Goal: Contribute content: Add original content to the website for others to see

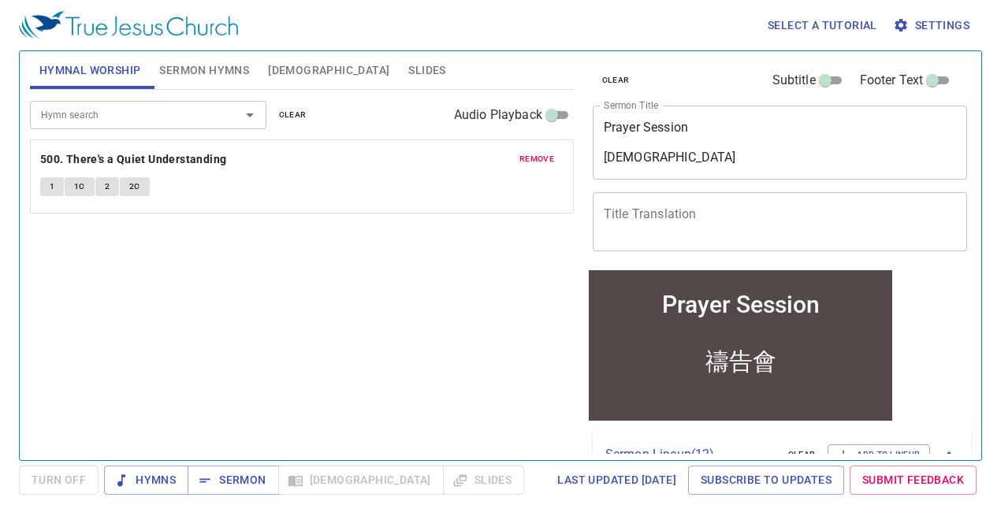
click at [538, 145] on div "remove 500. There's a Quiet Understanding 1 1C 2 2C" at bounding box center [302, 176] width 542 height 73
click at [538, 155] on span "remove" at bounding box center [537, 159] width 35 height 14
click at [117, 99] on div "Hymn search Hymn search clear Audio Playback" at bounding box center [302, 115] width 544 height 50
click at [103, 103] on div "Hymn search" at bounding box center [148, 115] width 236 height 28
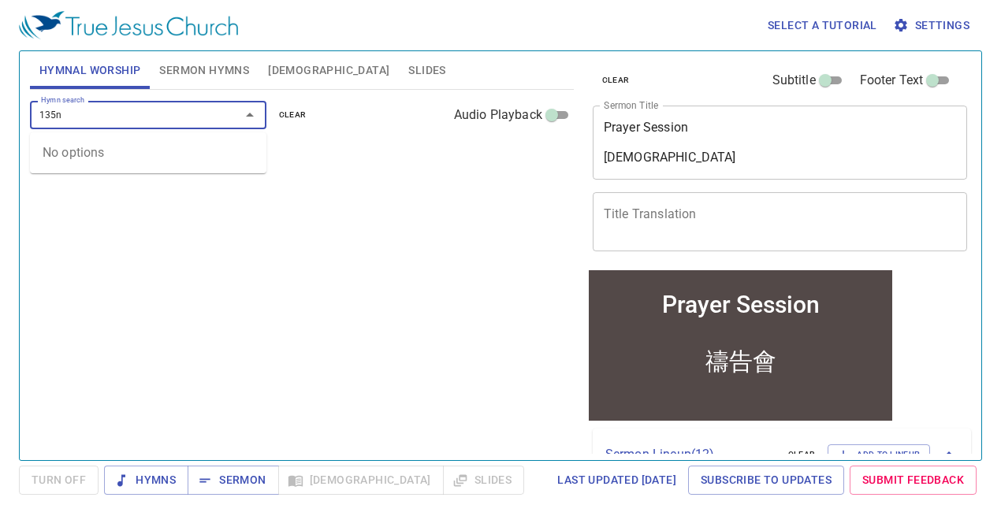
type input "135"
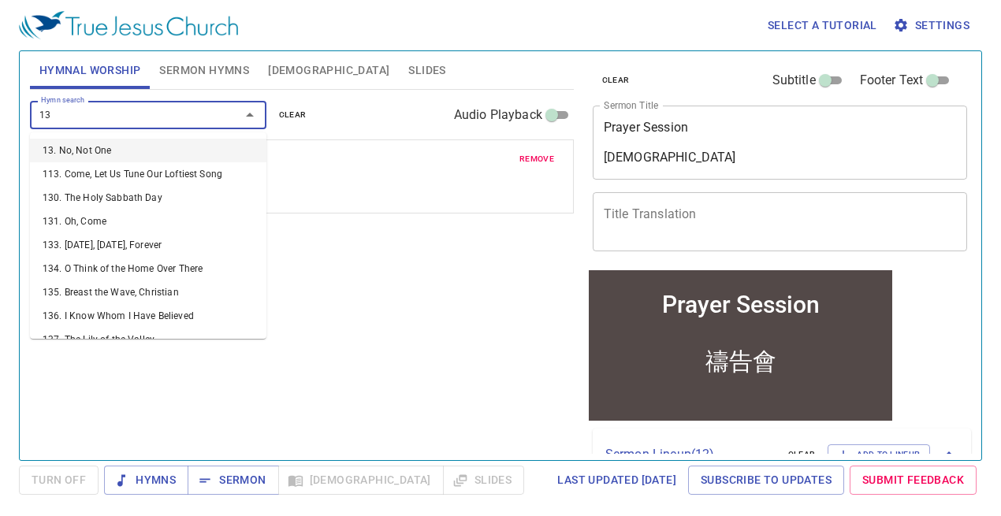
type input "130"
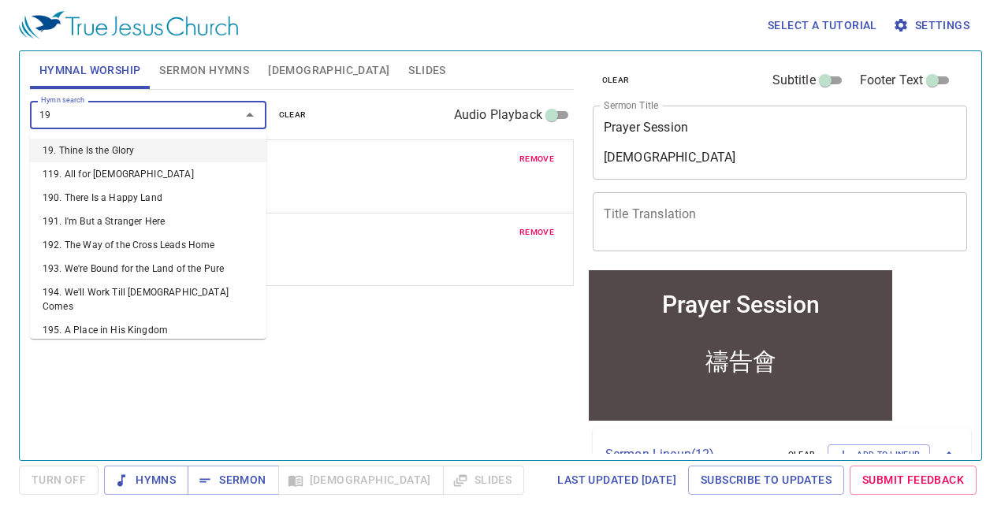
type input "194"
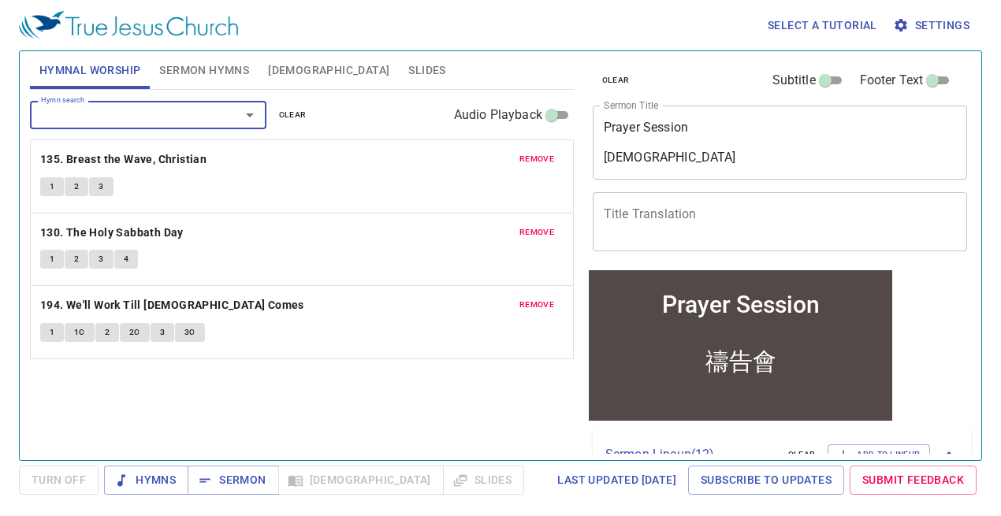
drag, startPoint x: 103, startPoint y: 103, endPoint x: -43, endPoint y: 128, distance: 148.6
click at [0, 128] on html "Select a tutorial Settings Hymnal Worship Sermon Hymns Bible Slides Hymn search…" at bounding box center [500, 258] width 1001 height 516
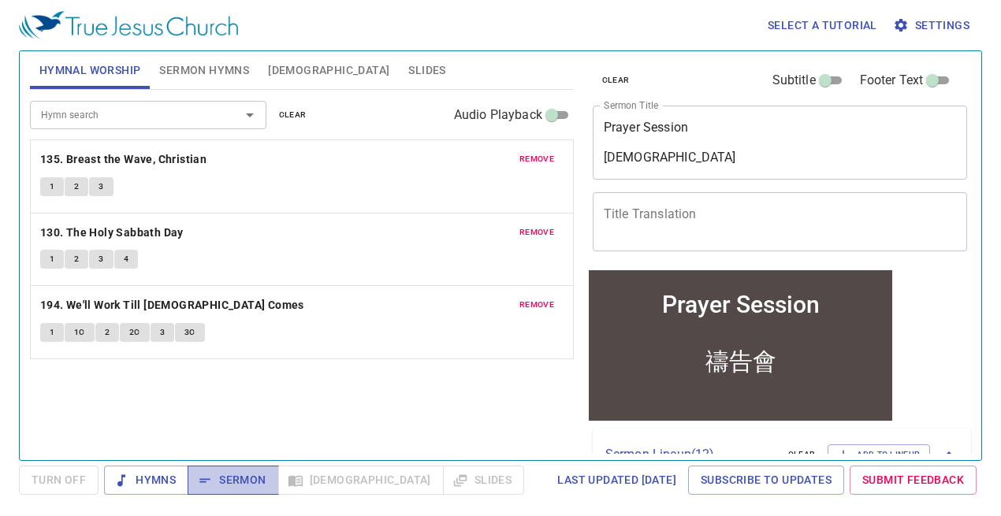
click at [220, 490] on span "Sermon" at bounding box center [232, 481] width 65 height 20
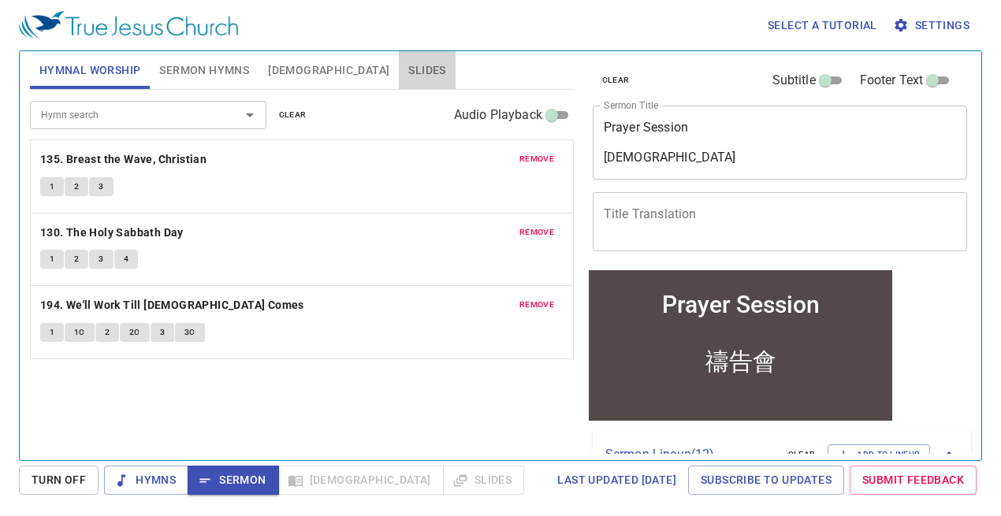
click at [408, 65] on span "Slides" at bounding box center [426, 71] width 37 height 20
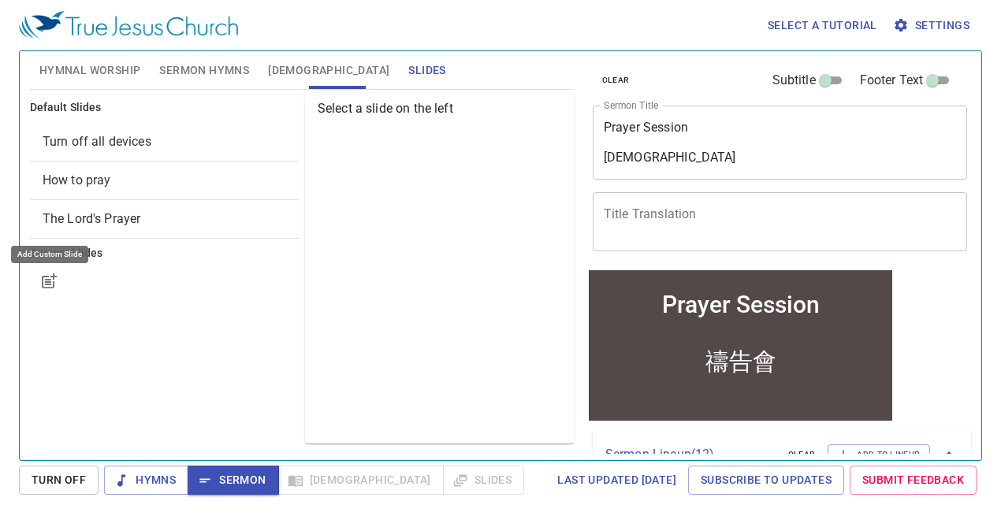
click at [61, 276] on button "button" at bounding box center [49, 282] width 38 height 38
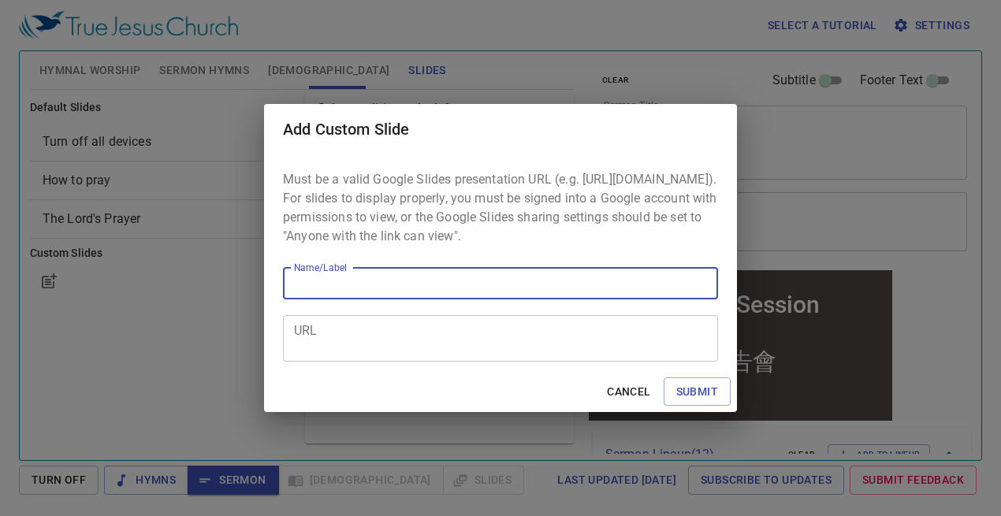
click at [630, 413] on div "Cancel Submit" at bounding box center [500, 392] width 473 height 42
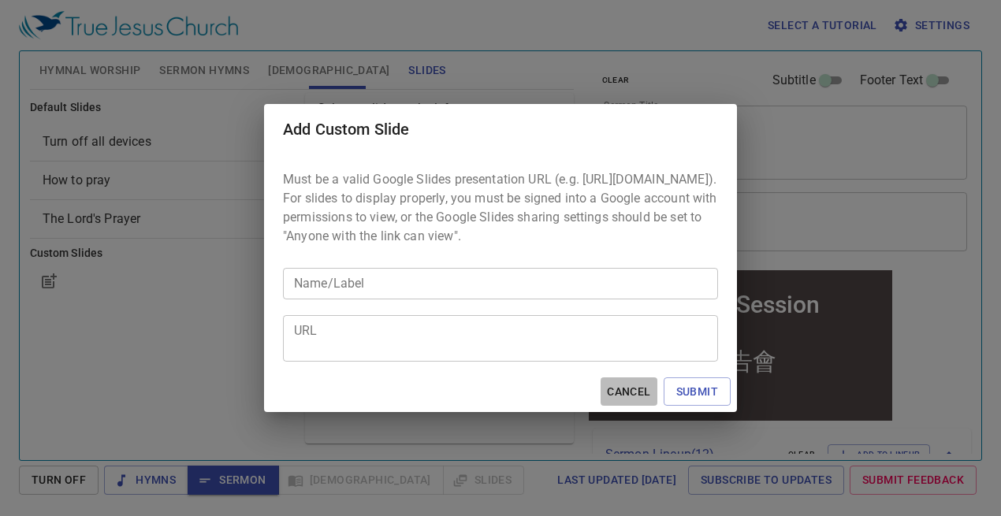
click at [635, 407] on button "Cancel" at bounding box center [629, 392] width 56 height 29
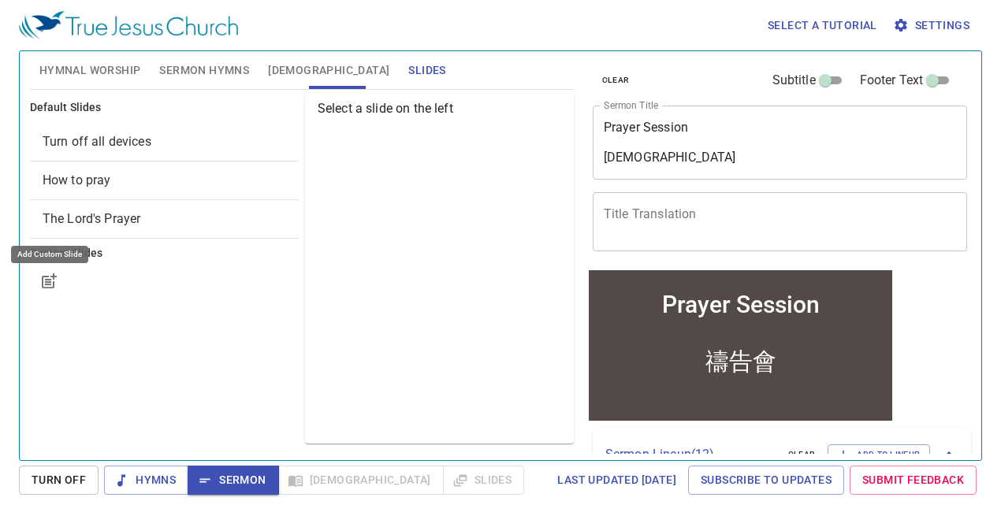
click at [48, 287] on icon "button" at bounding box center [48, 282] width 13 height 13
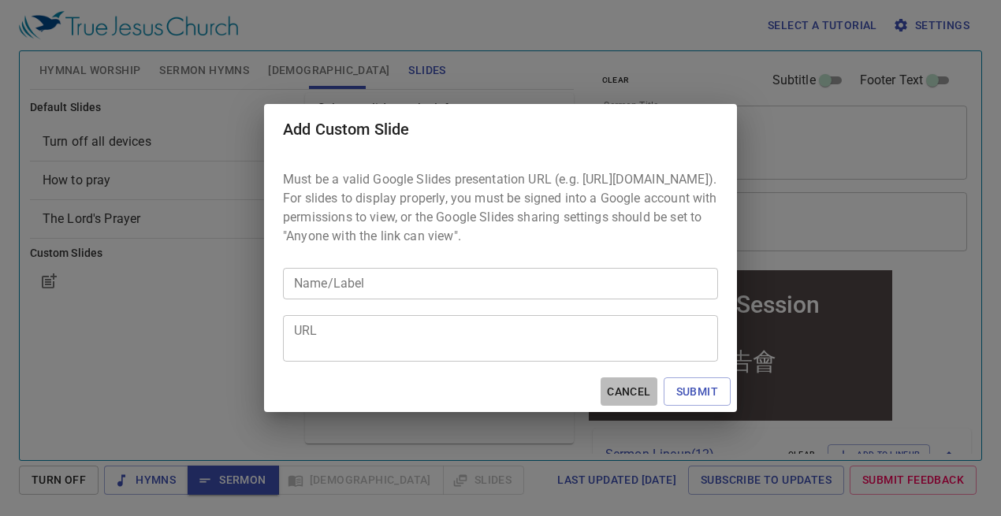
click at [624, 397] on span "Cancel" at bounding box center [628, 392] width 43 height 20
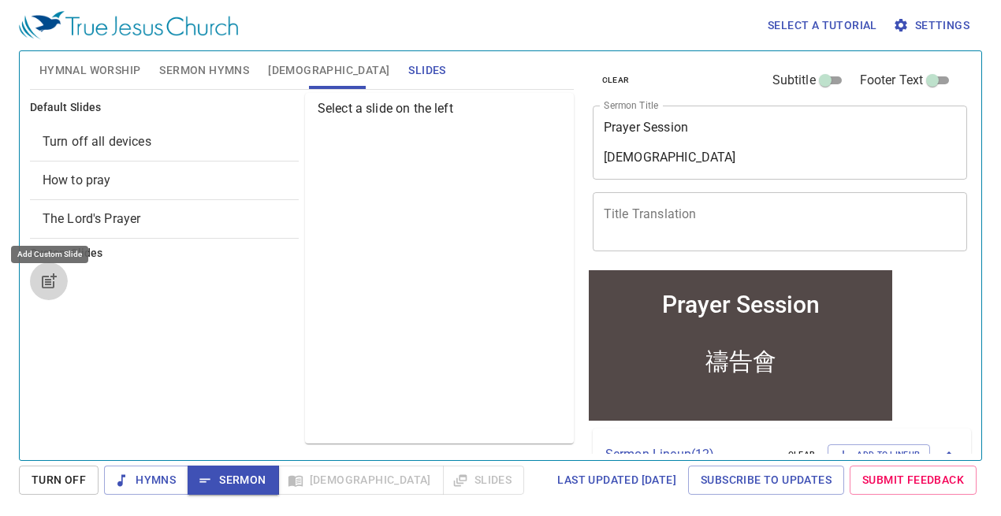
click at [52, 296] on button "button" at bounding box center [49, 282] width 38 height 38
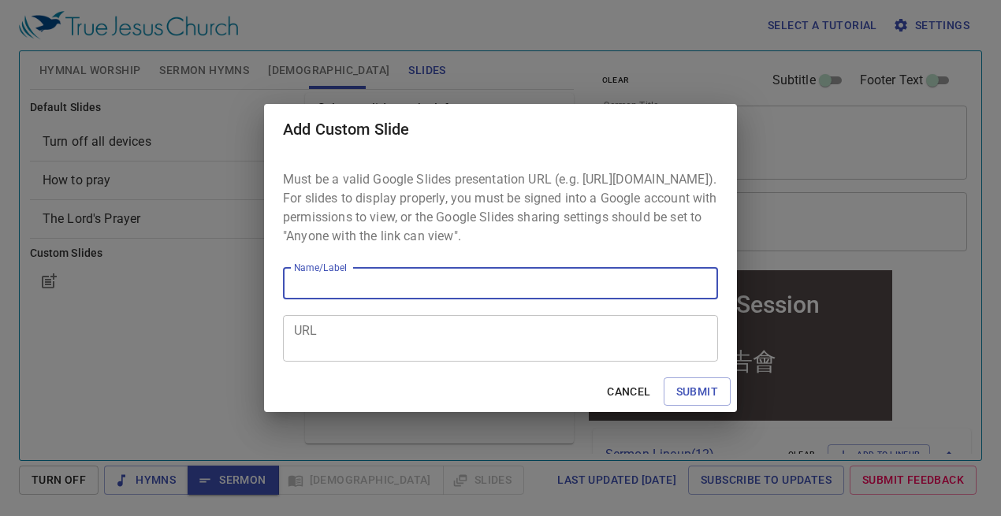
click at [358, 344] on textarea "URL" at bounding box center [500, 338] width 413 height 30
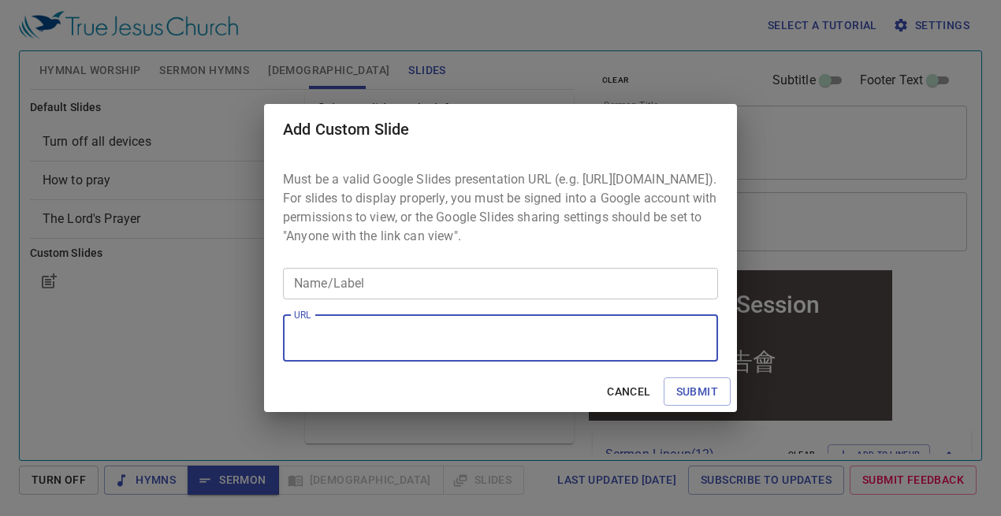
paste textarea "https://docs.google.com/presentation/d/1HY8pN4931unIOhm7p7GD1PvuDLJtrHnuZ_DBqtE…"
type textarea "https://docs.google.com/presentation/d/1HY8pN4931unIOhm7p7GD1PvuDLJtrHnuZ_DBqtE…"
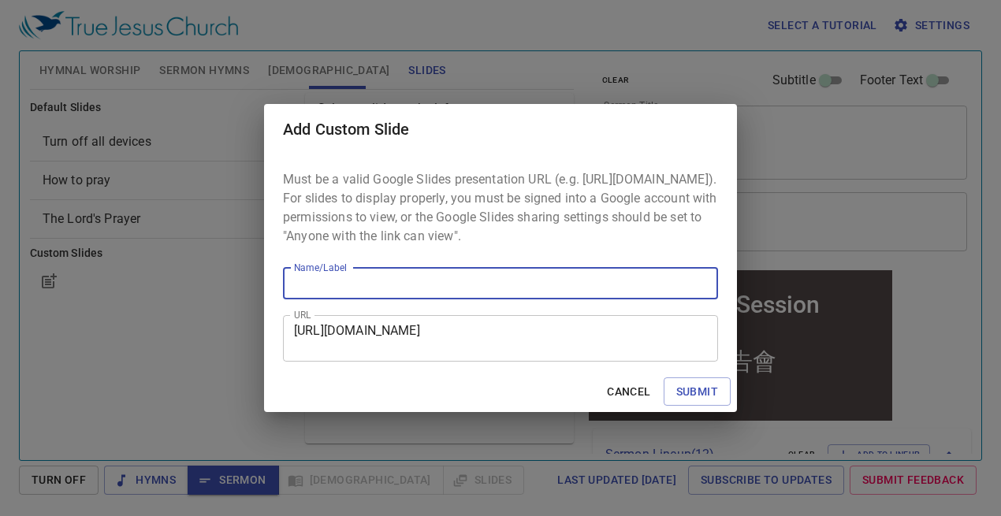
click at [352, 283] on input "Name/Label" at bounding box center [500, 284] width 435 height 32
type input "Announcements"
click at [693, 402] on span "Submit" at bounding box center [697, 392] width 42 height 20
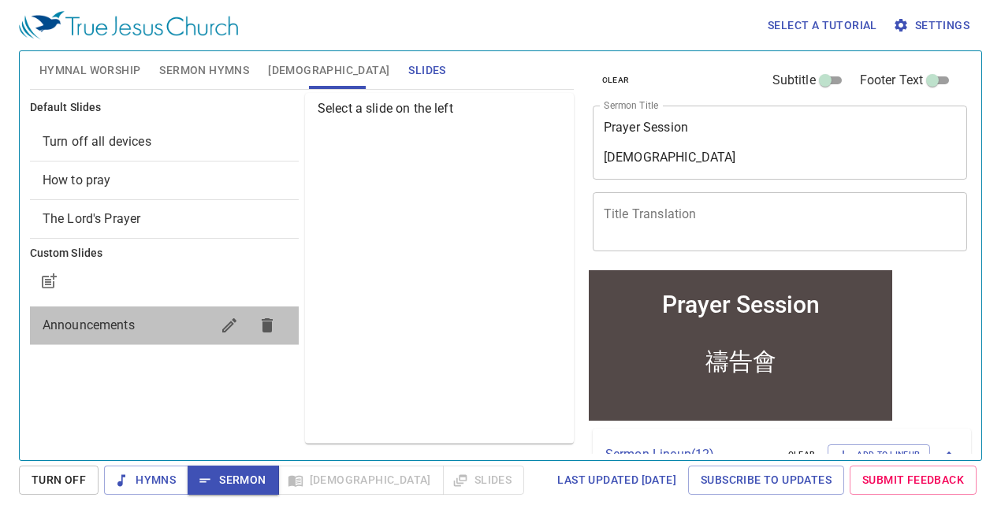
click at [149, 318] on span "Announcements" at bounding box center [127, 325] width 168 height 19
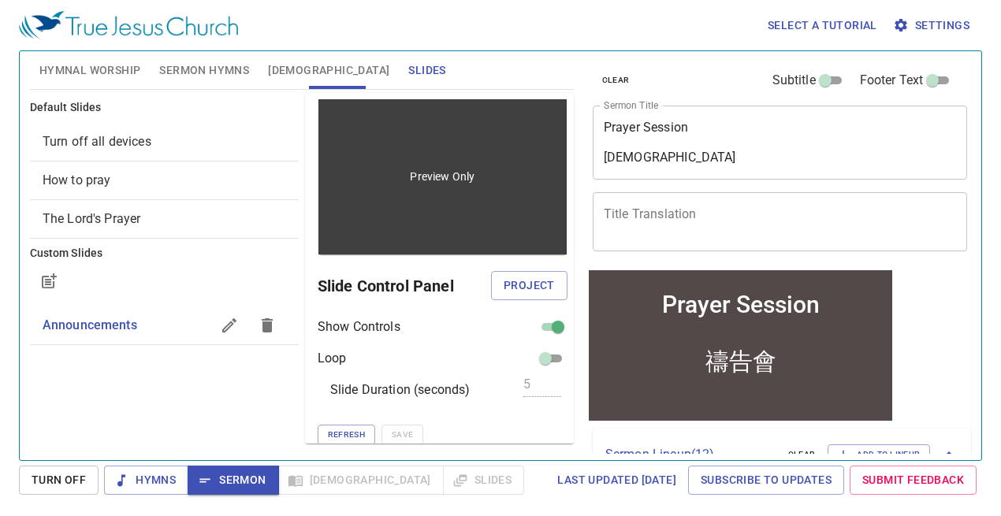
click at [404, 244] on div "Preview Only" at bounding box center [442, 176] width 248 height 155
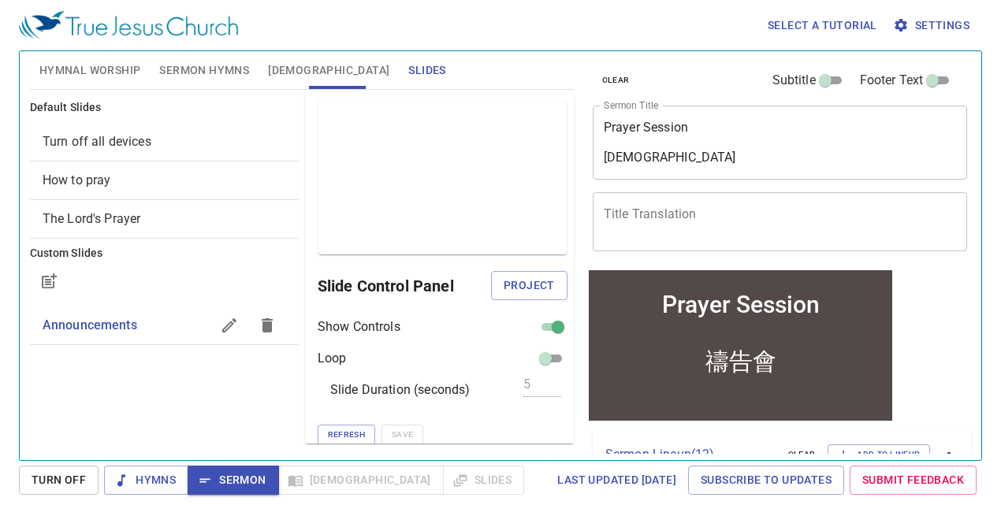
scroll to position [7, 0]
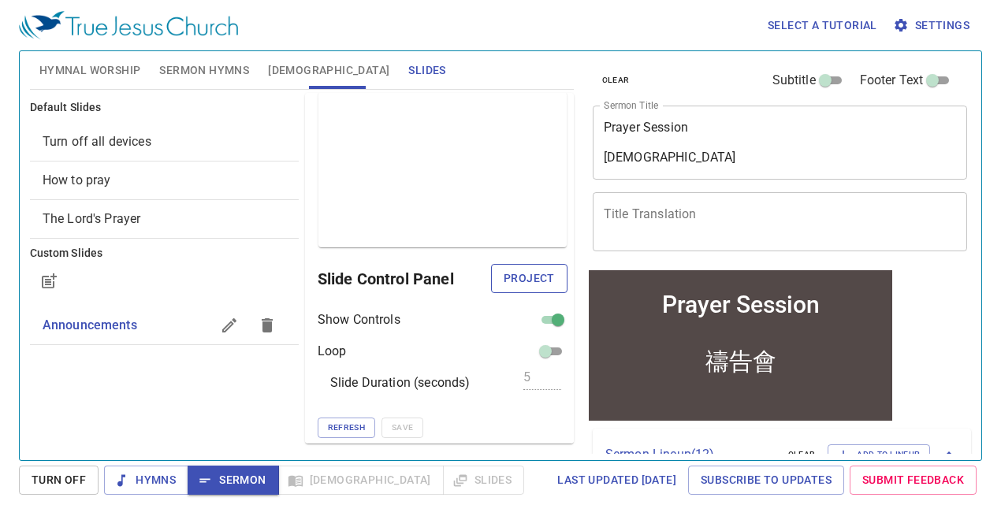
click at [505, 274] on span "Project" at bounding box center [529, 279] width 51 height 20
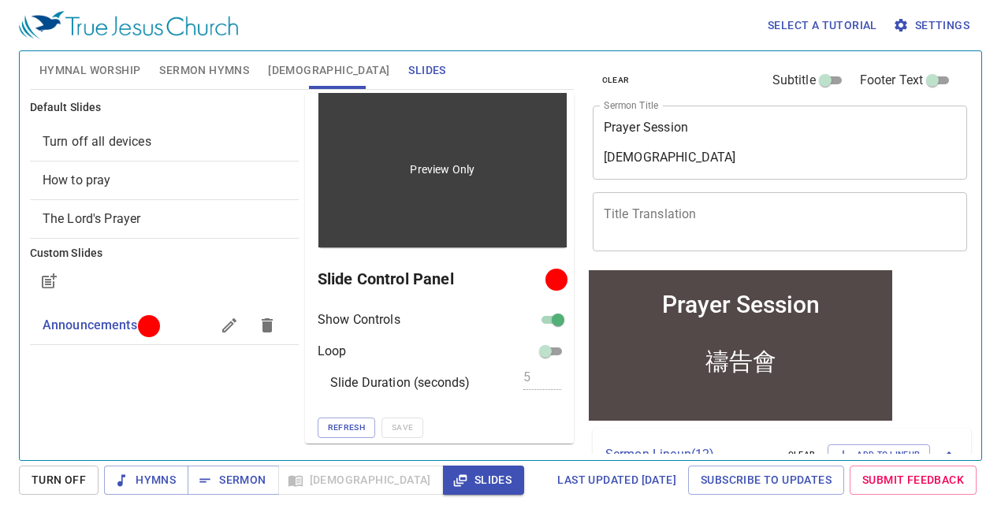
click at [400, 233] on div "Preview Only" at bounding box center [442, 169] width 248 height 155
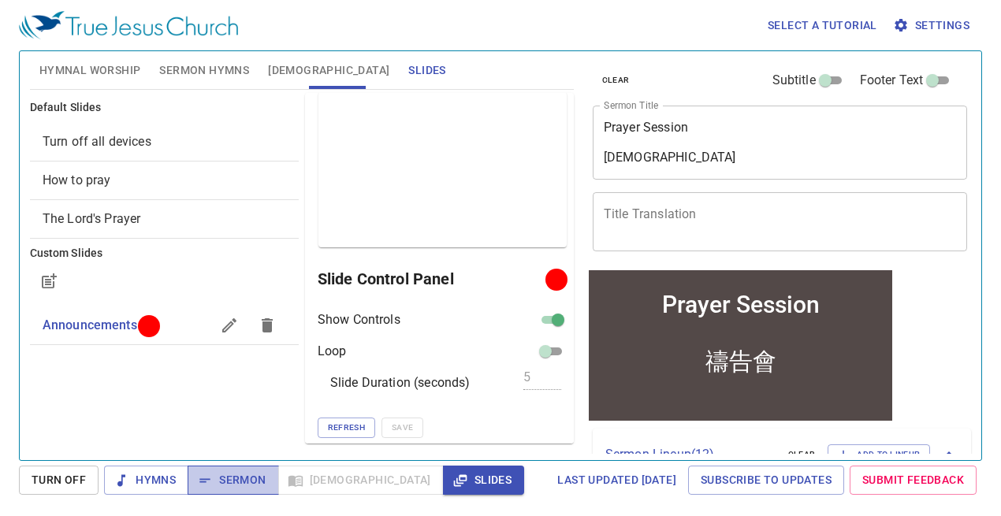
click at [253, 478] on span "Sermon" at bounding box center [232, 481] width 65 height 20
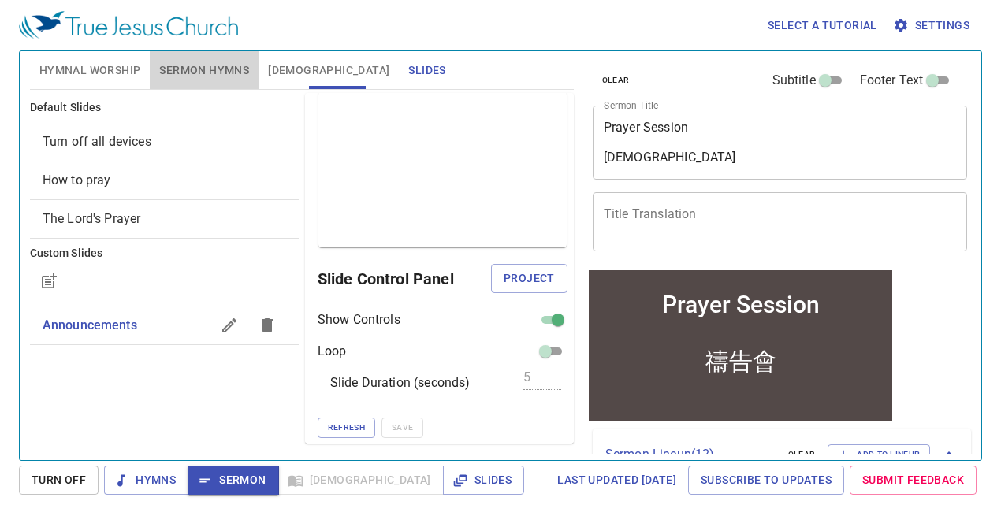
click at [179, 70] on span "Sermon Hymns" at bounding box center [204, 71] width 90 height 20
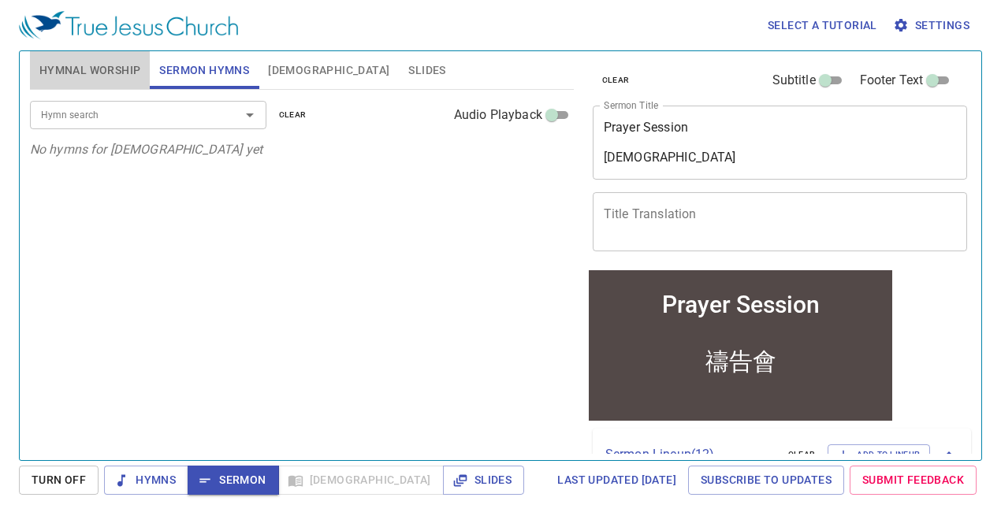
click at [131, 69] on span "Hymnal Worship" at bounding box center [90, 71] width 102 height 20
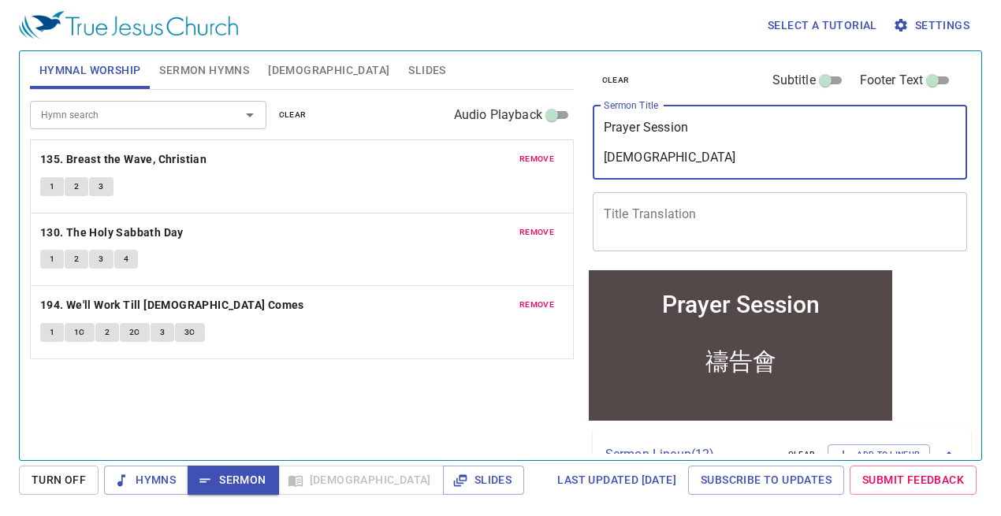
click at [665, 135] on textarea "Prayer Session [DEMOGRAPHIC_DATA]" at bounding box center [780, 142] width 353 height 45
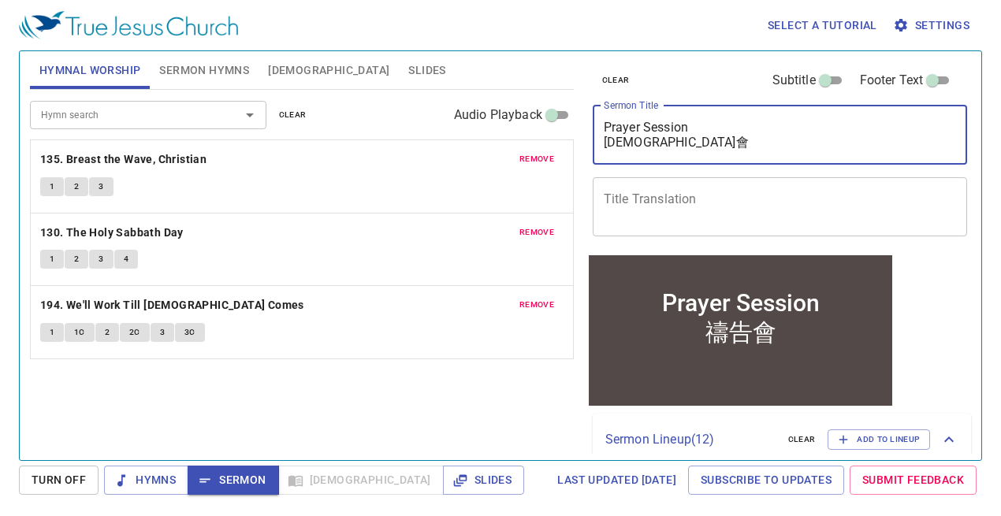
type textarea "Prayer Session [DEMOGRAPHIC_DATA]會"
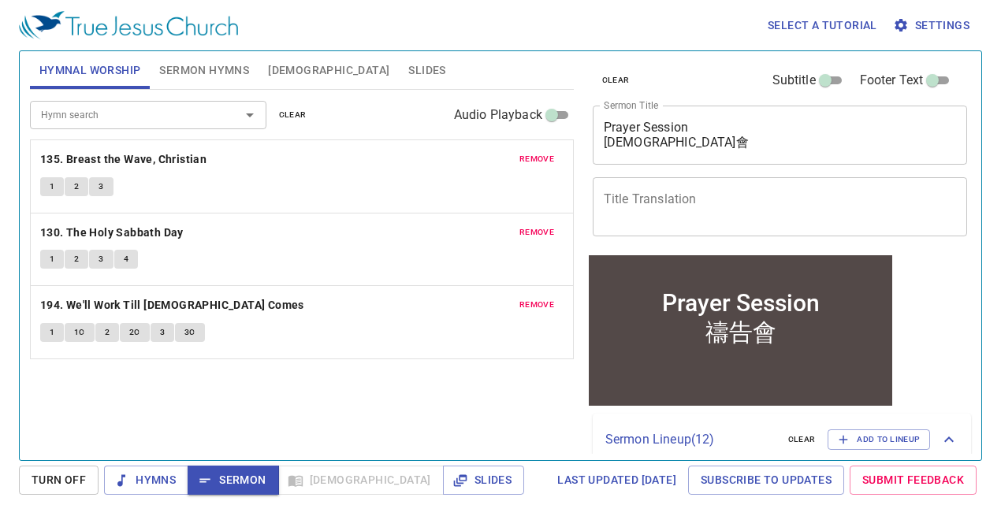
click at [449, 410] on div "Hymn search Hymn search clear Audio Playback remove 135. Breast the Wave, Chris…" at bounding box center [302, 268] width 544 height 357
click at [145, 479] on span "Hymns" at bounding box center [146, 481] width 59 height 20
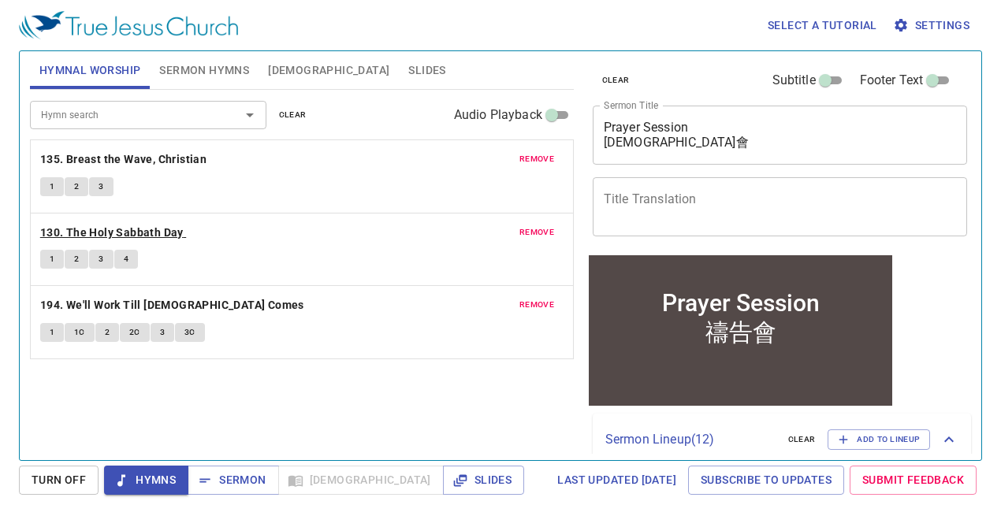
click at [158, 229] on b "130. The Holy Sabbath Day" at bounding box center [111, 233] width 143 height 20
click at [53, 259] on span "1" at bounding box center [52, 259] width 5 height 14
click at [167, 300] on b "194. We'll Work Till [DEMOGRAPHIC_DATA] Comes" at bounding box center [172, 306] width 264 height 20
click at [58, 331] on button "1" at bounding box center [52, 332] width 24 height 19
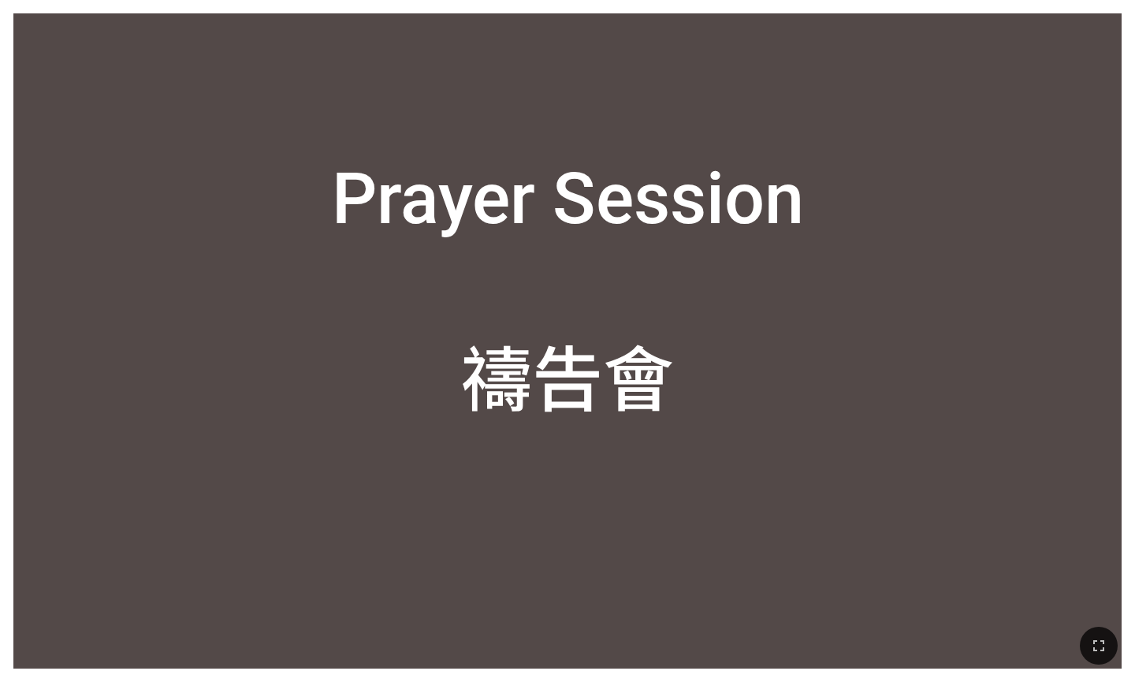
click at [547, 289] on div "Prayer Session 禱告會" at bounding box center [568, 292] width 472 height 268
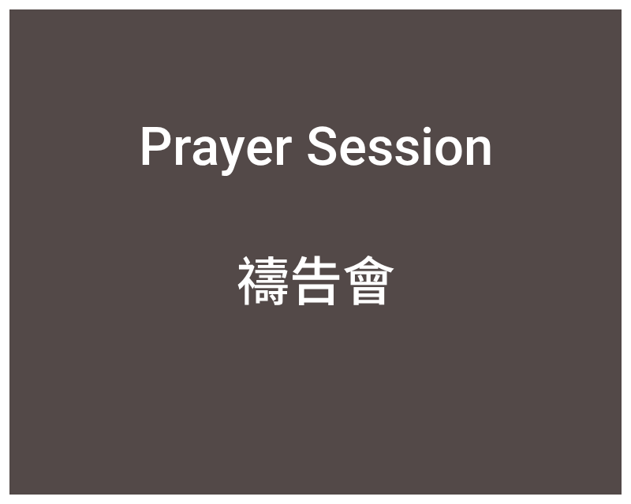
click at [443, 336] on div "Prayer Session 禱告會" at bounding box center [315, 215] width 612 height 315
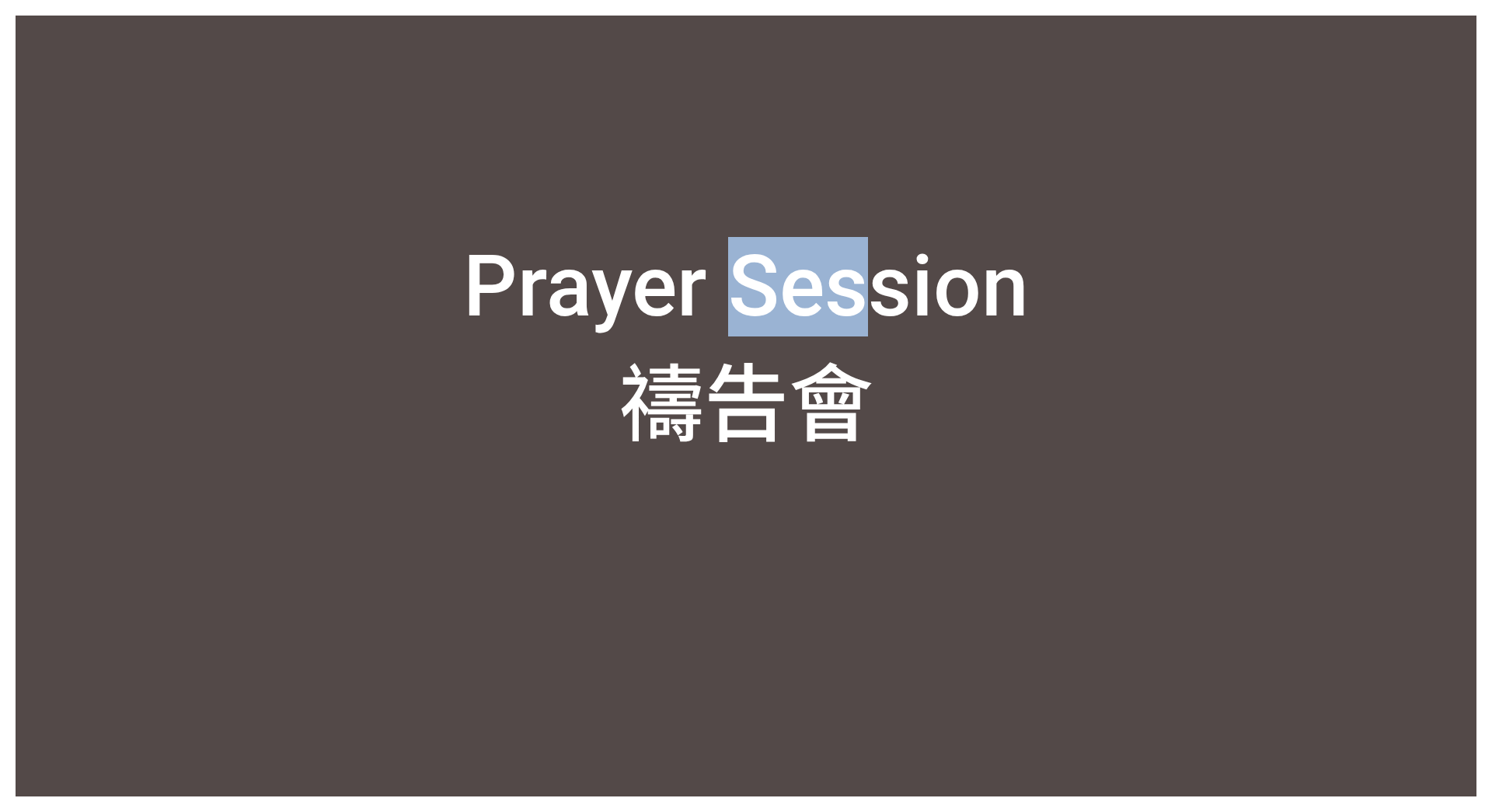
drag, startPoint x: 890, startPoint y: 319, endPoint x: 644, endPoint y: 282, distance: 248.8
click at [644, 282] on div "Prayer Session 禱告會" at bounding box center [746, 347] width 566 height 222
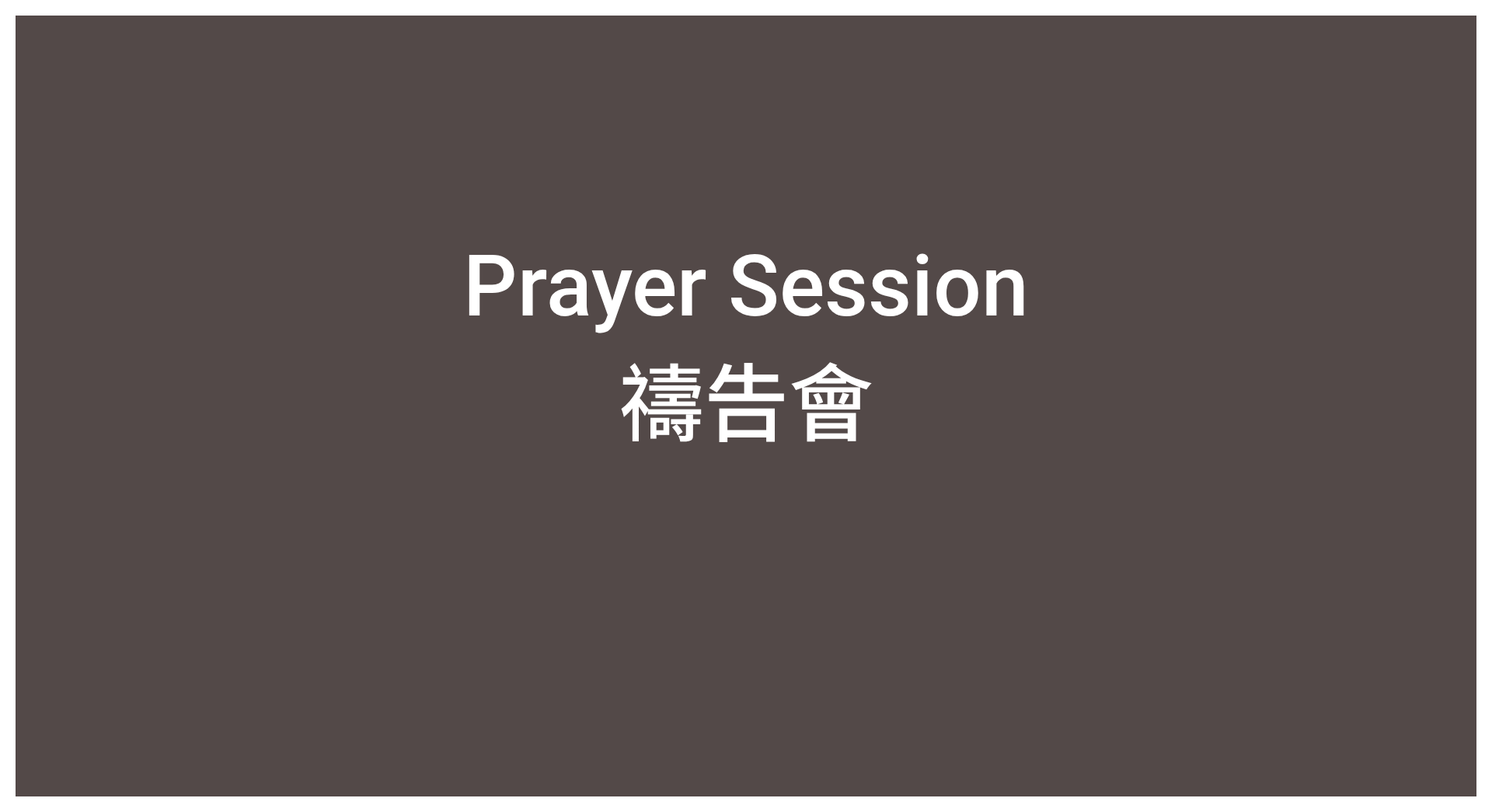
click at [279, 175] on div "Prayer Session 禱告會" at bounding box center [746, 347] width 1460 height 508
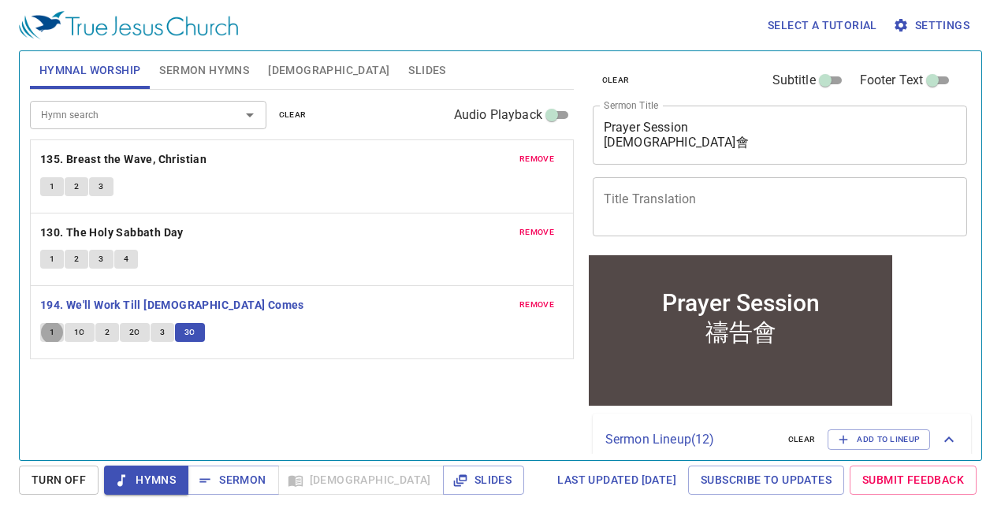
click at [399, 78] on button "Slides" at bounding box center [427, 70] width 56 height 38
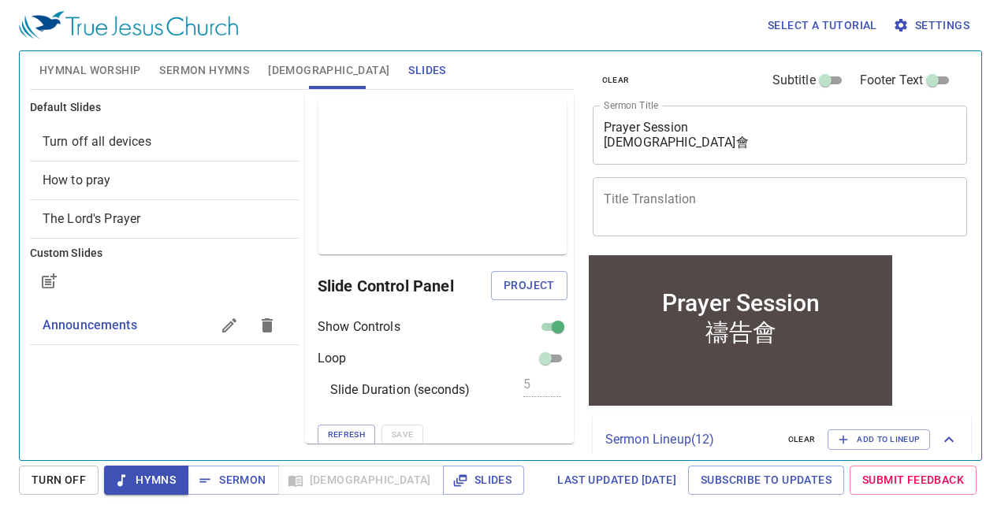
scroll to position [7, 0]
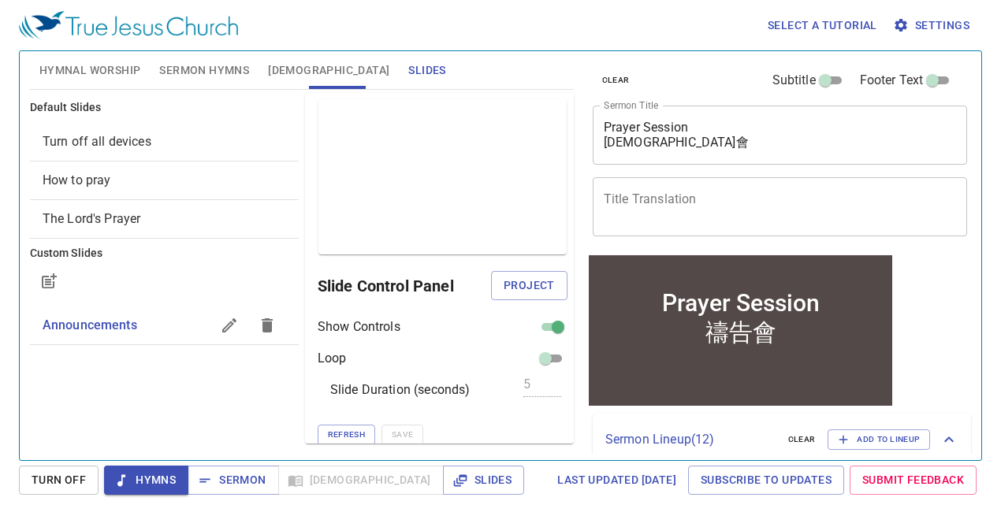
scroll to position [7, 0]
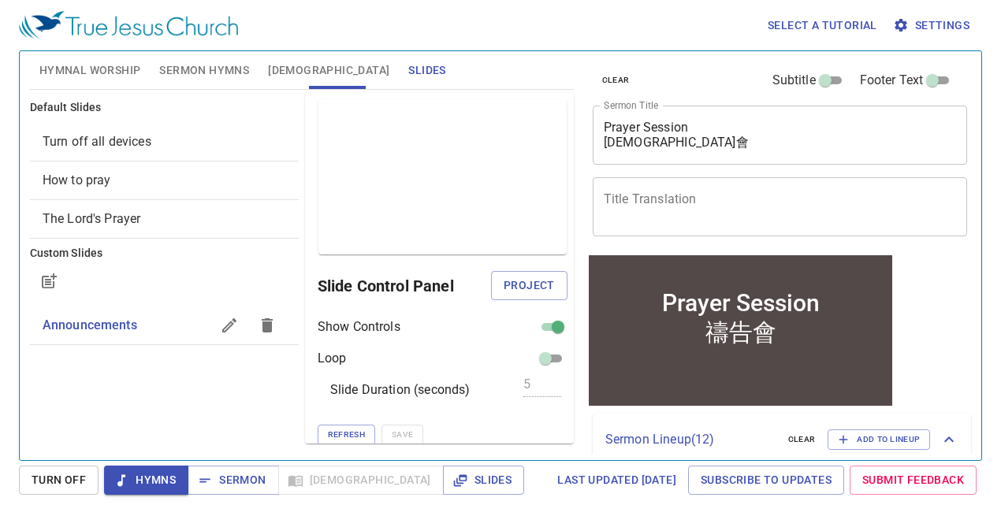
scroll to position [7, 0]
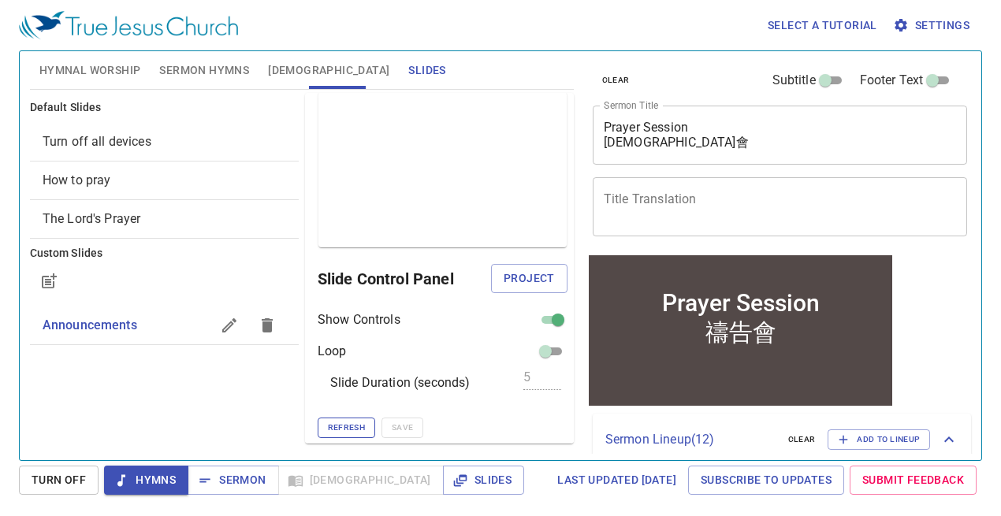
click at [338, 424] on span "Refresh" at bounding box center [346, 428] width 37 height 14
click at [510, 276] on span "Project" at bounding box center [529, 279] width 51 height 20
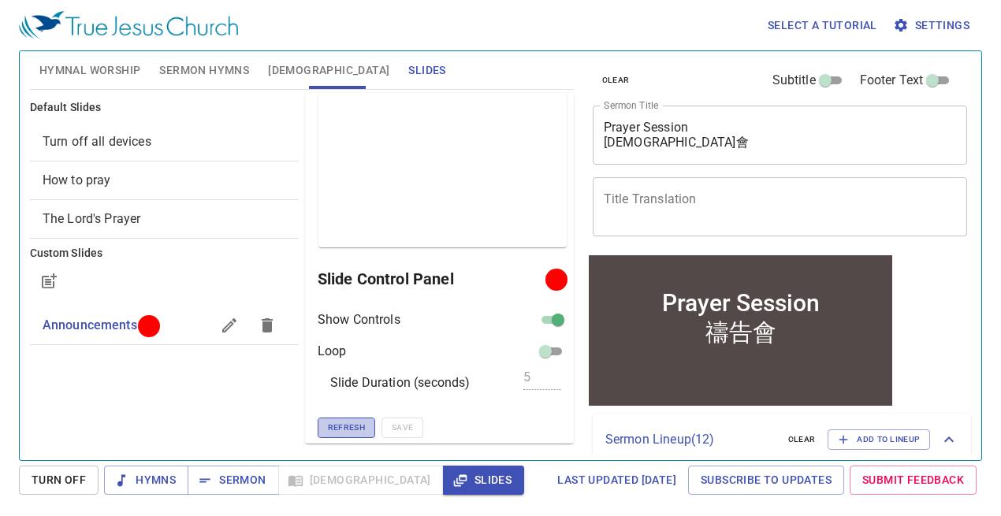
click at [348, 427] on span "Refresh" at bounding box center [346, 428] width 37 height 14
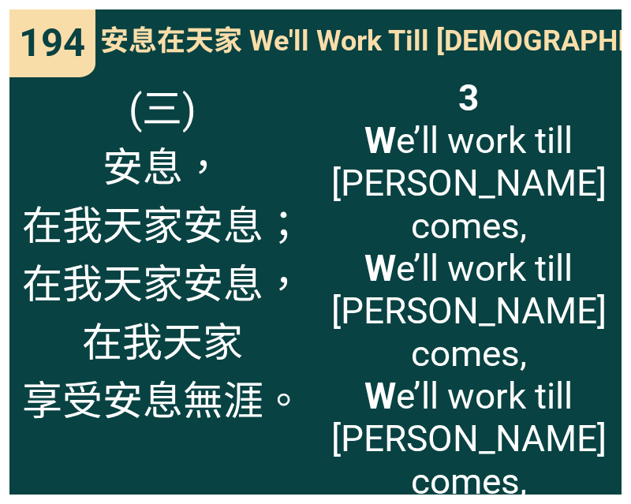
click at [608, 461] on div "3 W e’ll work till [PERSON_NAME] comes, W e’ll work till [PERSON_NAME] comes, W…" at bounding box center [468, 280] width 306 height 428
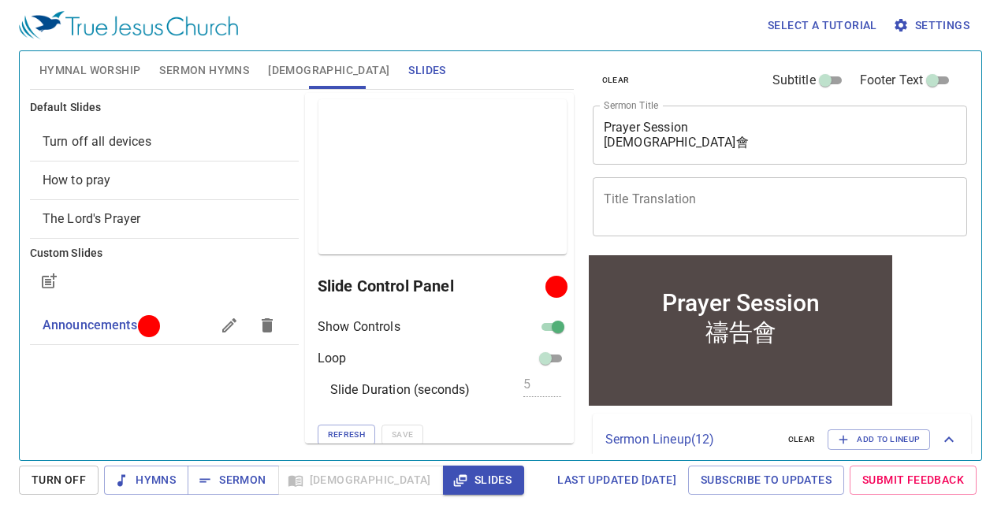
scroll to position [7, 0]
